Goal: Navigation & Orientation: Find specific page/section

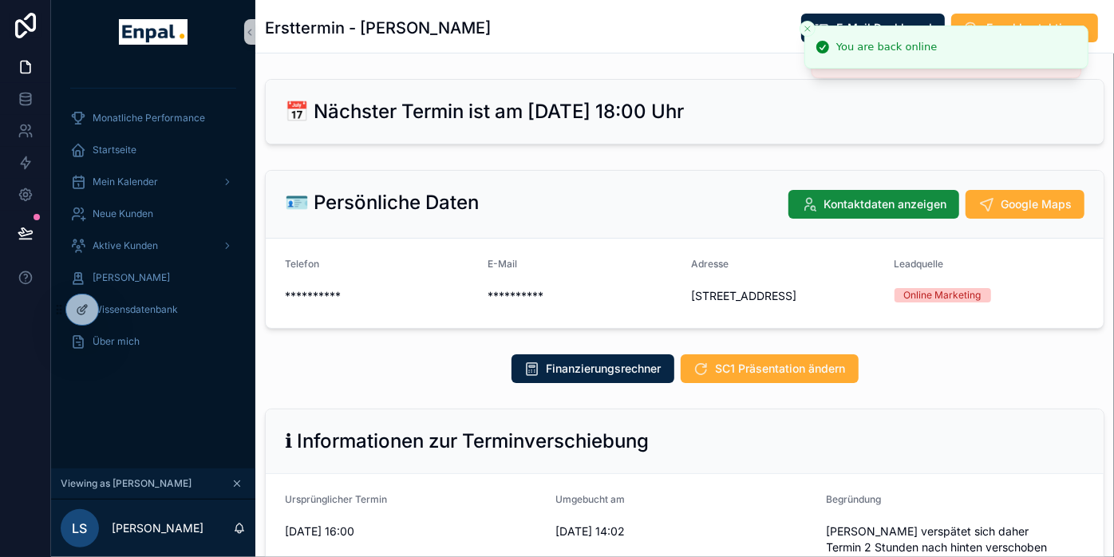
scroll to position [708, 0]
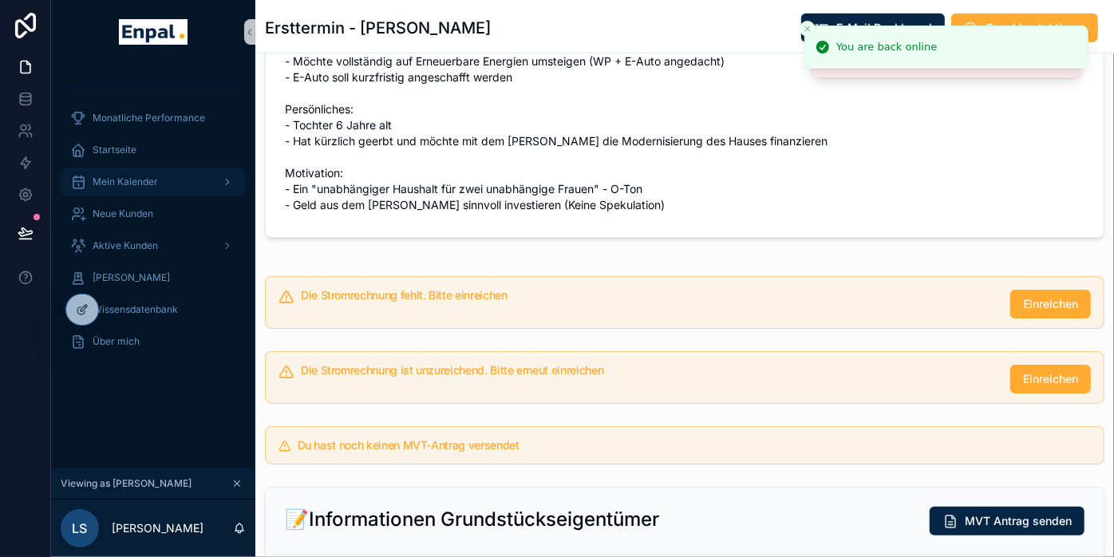
click at [148, 187] on span "Mein Kalender" at bounding box center [125, 182] width 65 height 13
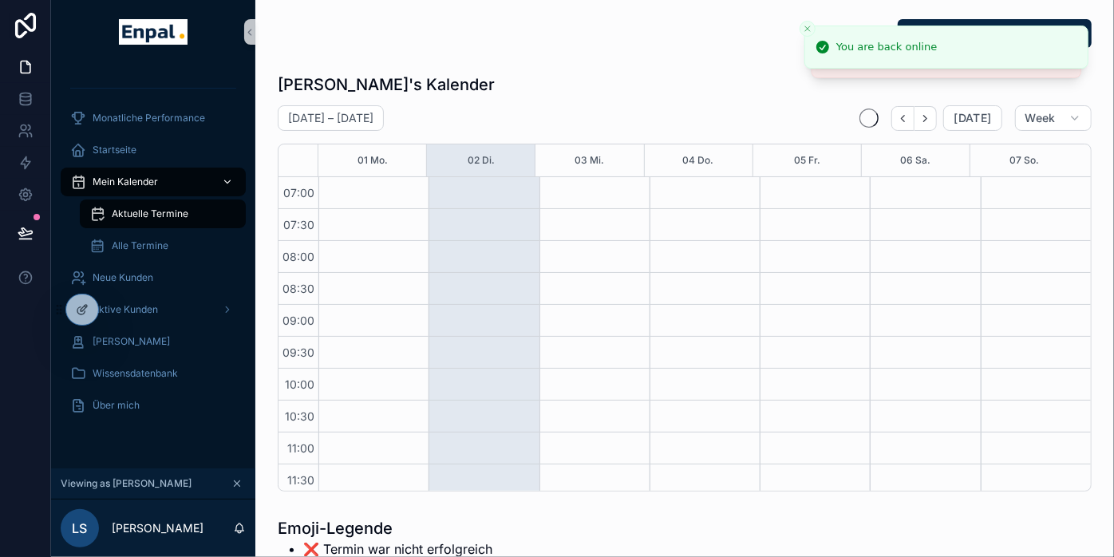
scroll to position [447, 0]
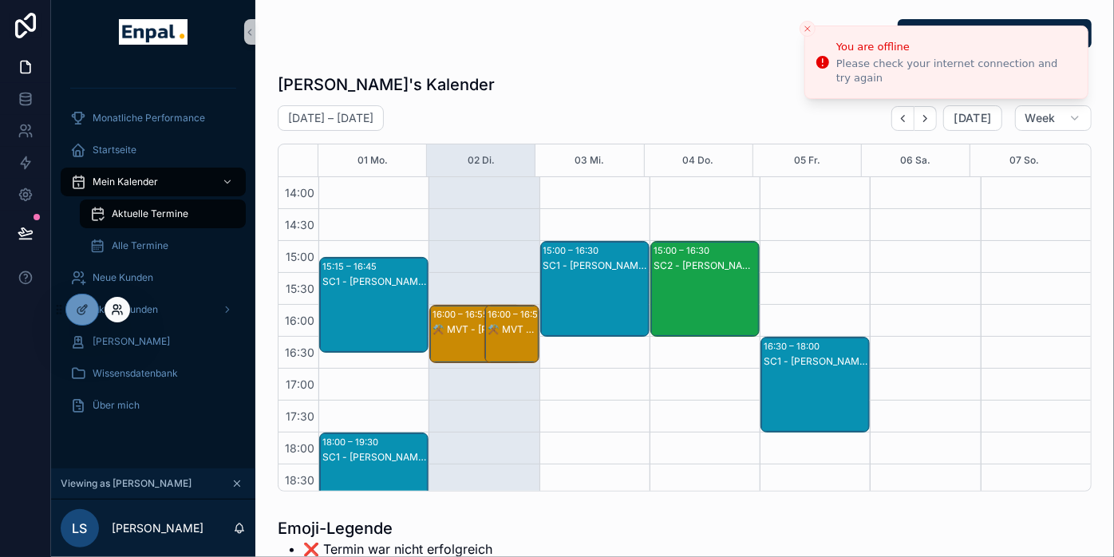
click at [116, 314] on icon at bounding box center [117, 309] width 13 height 13
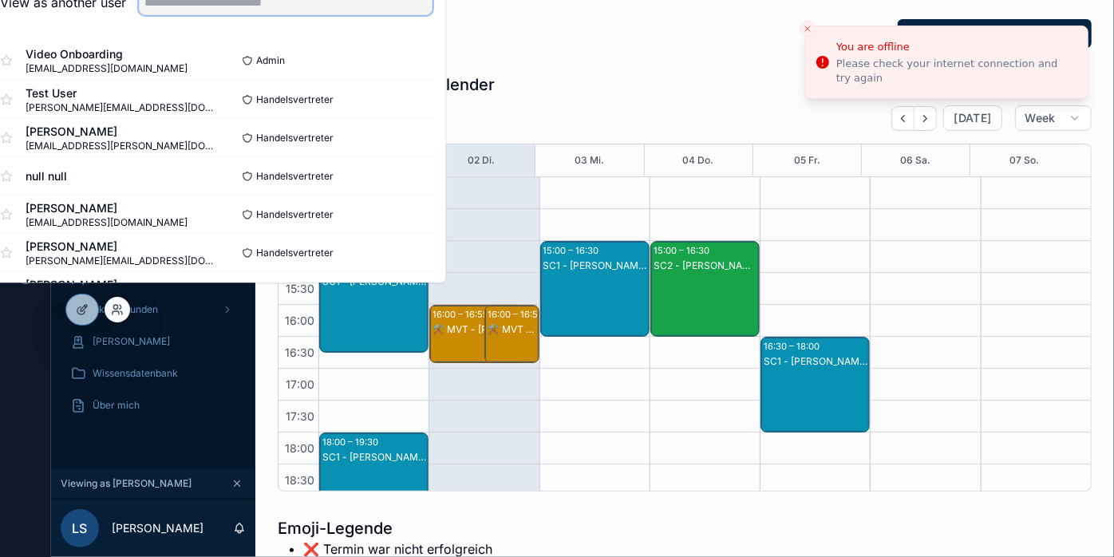
click at [221, 14] on input "text" at bounding box center [286, 3] width 294 height 26
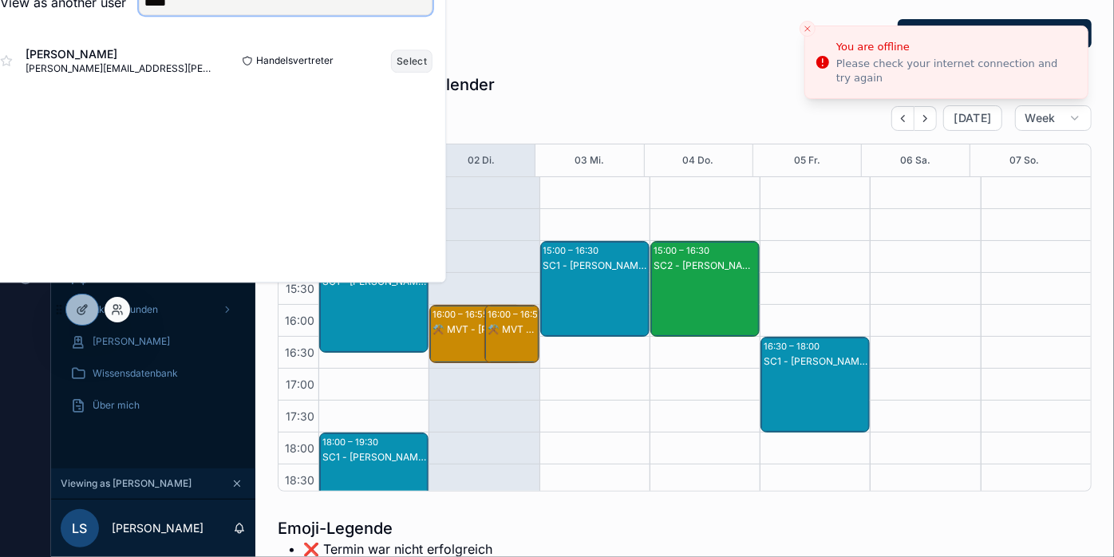
type input "*****"
click at [418, 73] on button "Select" at bounding box center [411, 60] width 41 height 23
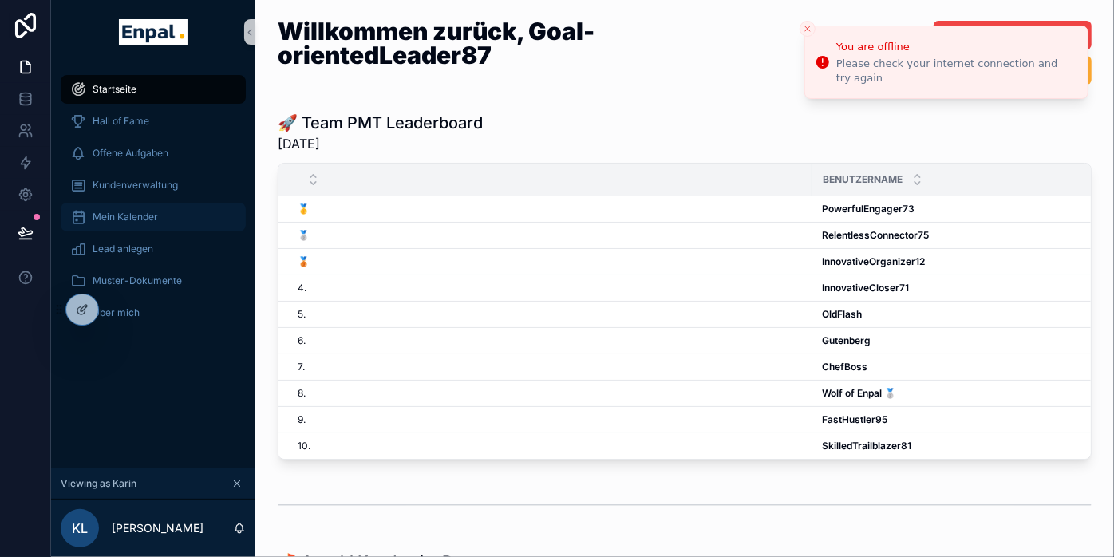
click at [113, 221] on span "Mein Kalender" at bounding box center [125, 217] width 65 height 13
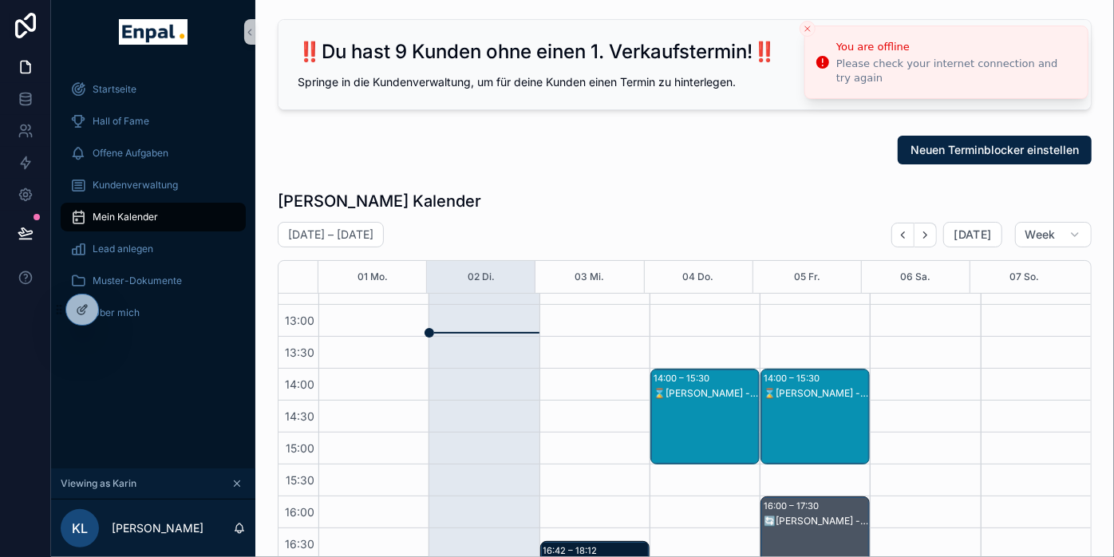
scroll to position [471, 0]
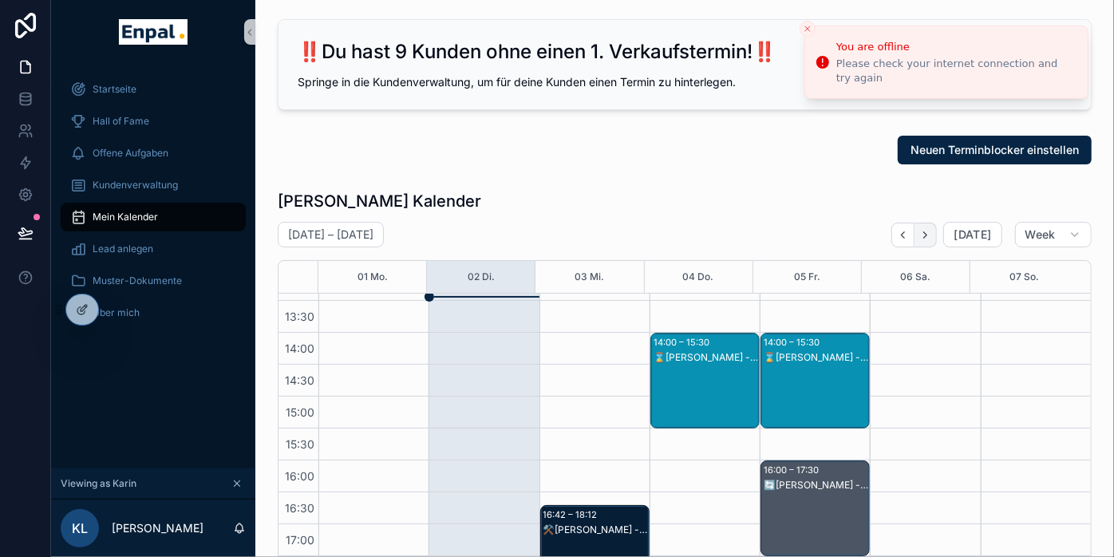
click at [929, 235] on icon "Next" at bounding box center [925, 235] width 12 height 12
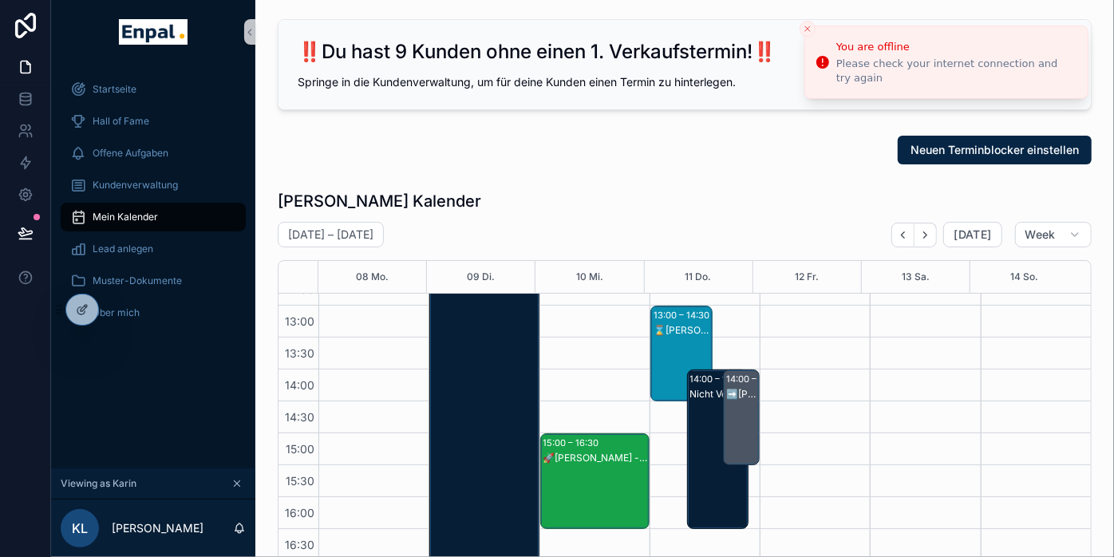
scroll to position [471, 0]
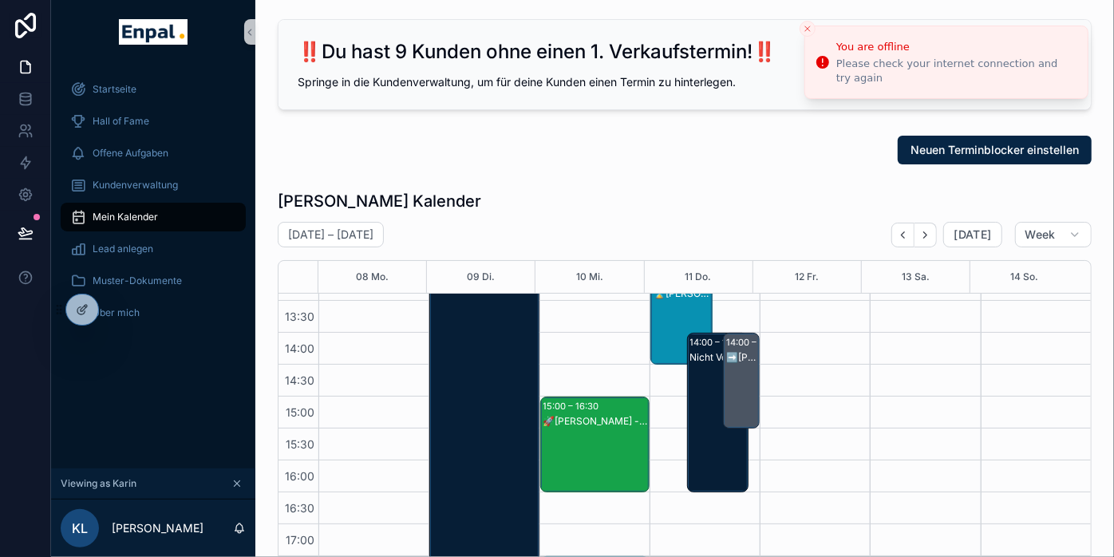
click at [733, 364] on div "➡️Alfred Seyfang - 2. VG" at bounding box center [742, 396] width 32 height 93
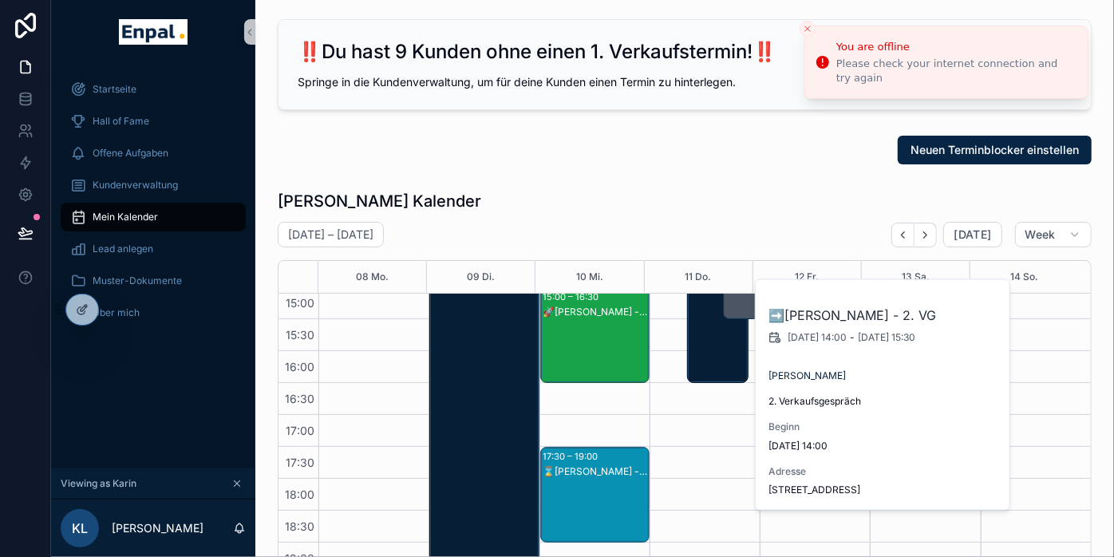
scroll to position [431, 0]
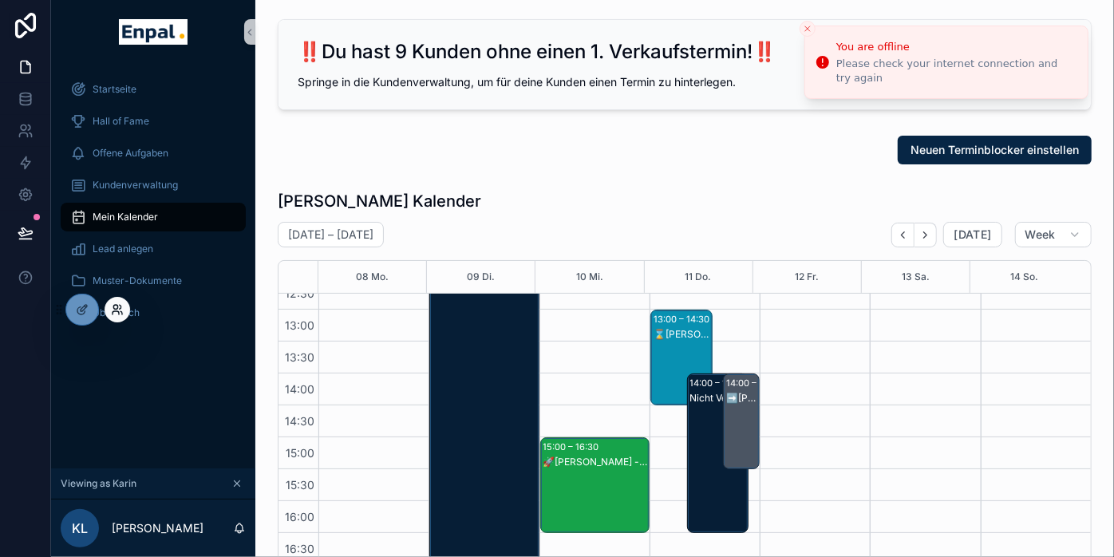
click at [118, 313] on icon at bounding box center [115, 312] width 6 height 3
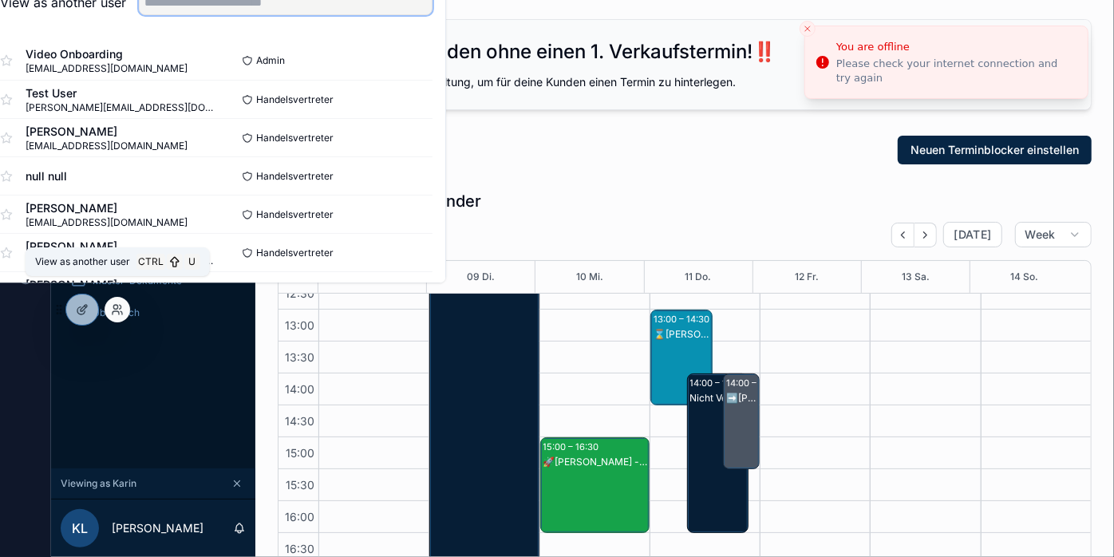
click at [259, 15] on input "text" at bounding box center [286, 3] width 294 height 26
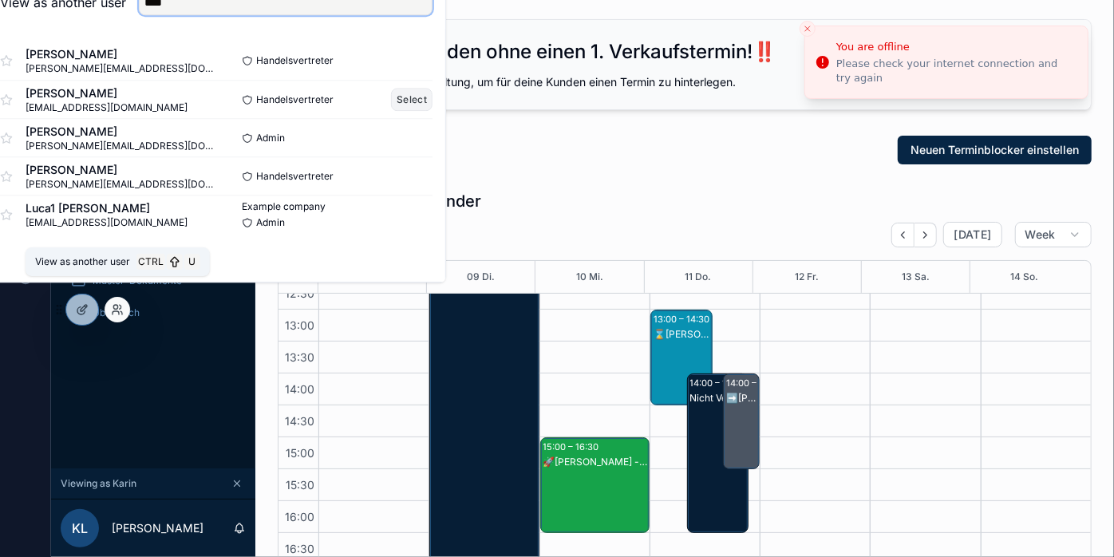
type input "****"
click at [432, 111] on button "Select" at bounding box center [411, 99] width 41 height 23
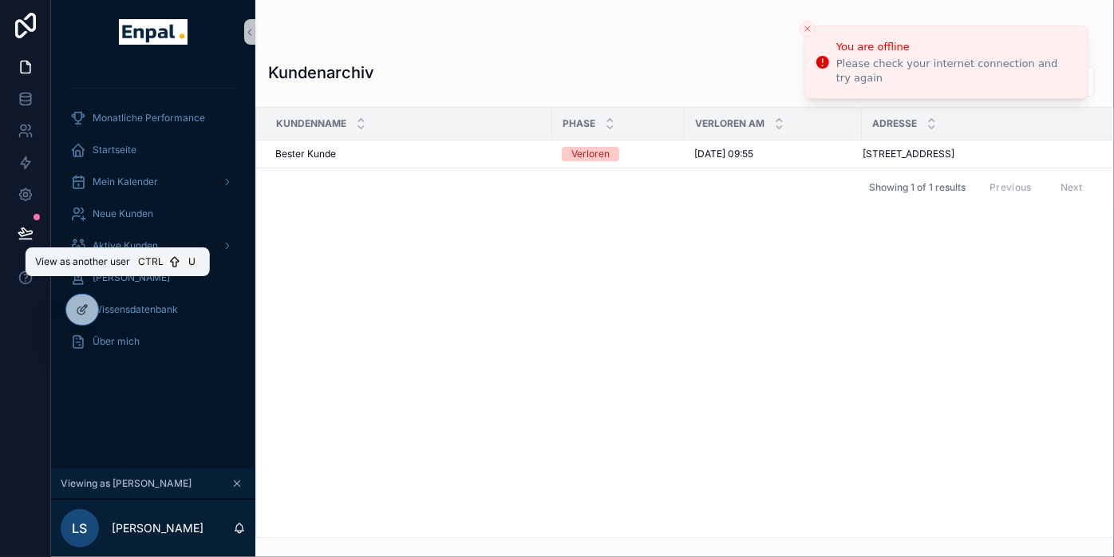
click at [542, 36] on div "scrollable content" at bounding box center [684, 32] width 833 height 13
click at [127, 155] on span "Startseite" at bounding box center [115, 150] width 44 height 13
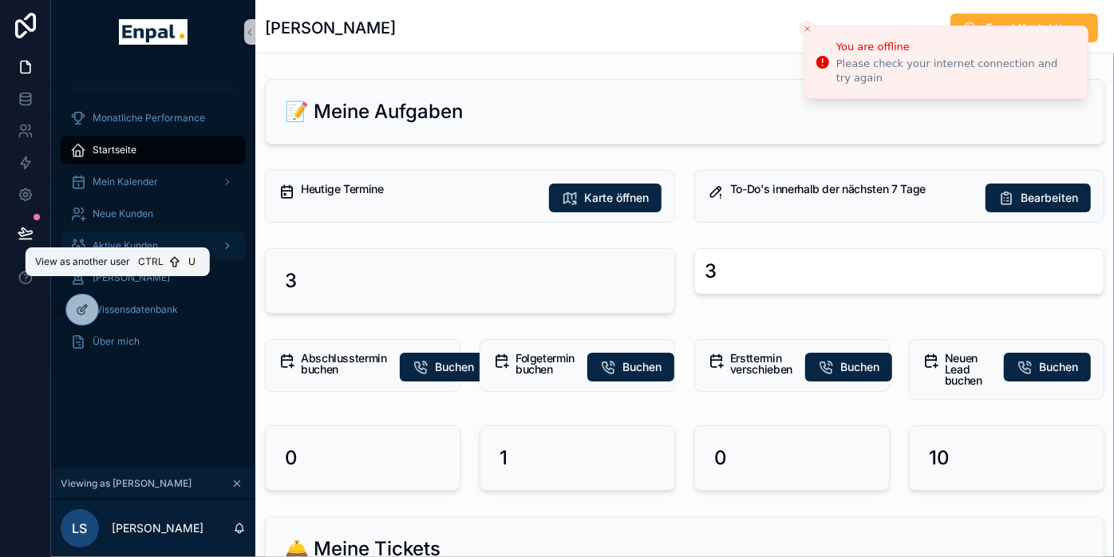
click at [135, 249] on span "Aktive Kunden" at bounding box center [125, 245] width 65 height 13
